Goal: Task Accomplishment & Management: Manage account settings

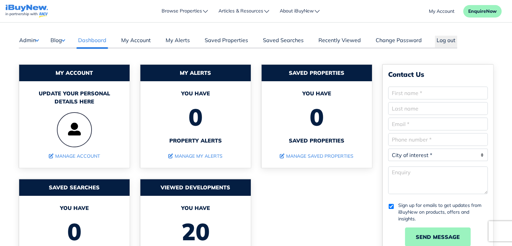
click at [65, 40] on button "Blog" at bounding box center [57, 40] width 15 height 9
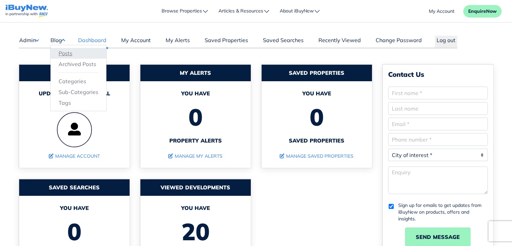
click at [68, 52] on link "Posts" at bounding box center [79, 53] width 40 height 8
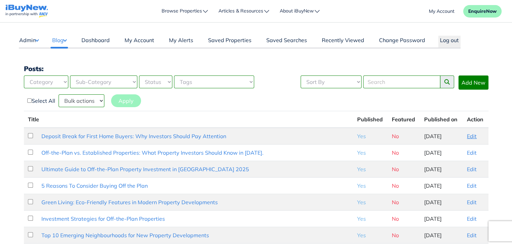
click at [469, 137] on link "Edit" at bounding box center [472, 136] width 10 height 7
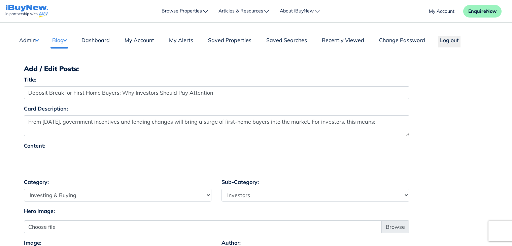
select select "4"
select select "17"
select select "1590"
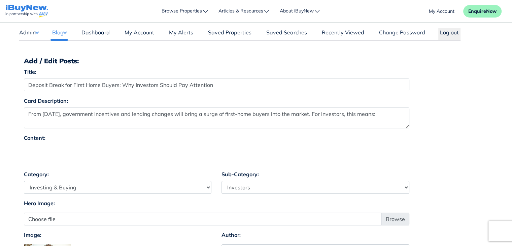
scroll to position [9, 0]
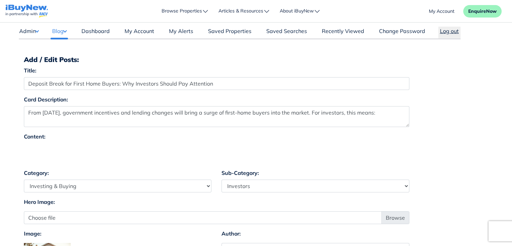
click at [449, 30] on button "Log out" at bounding box center [449, 33] width 22 height 12
